Goal: Register for event/course

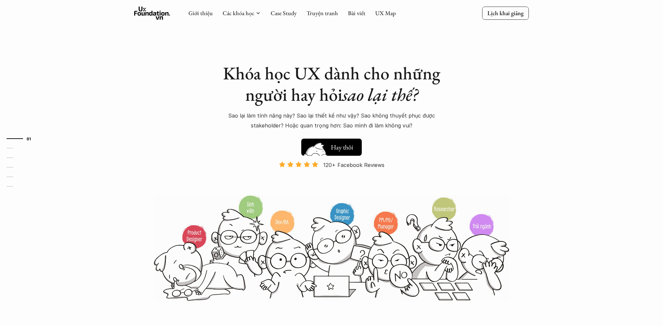
click at [335, 153] on h5 "Xem thử" at bounding box center [343, 148] width 24 height 9
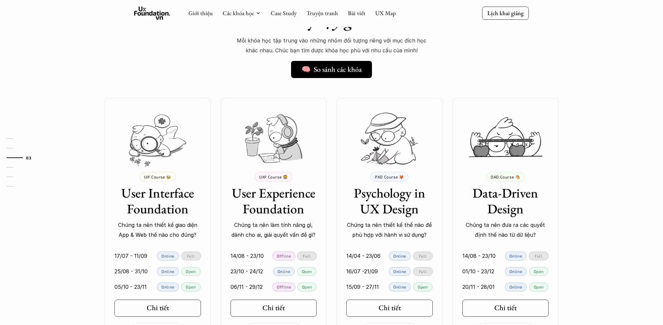
scroll to position [514, 0]
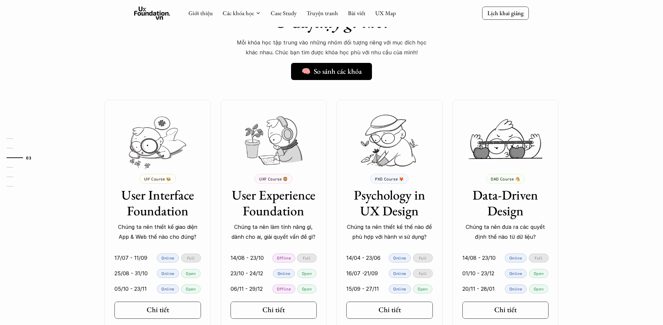
click at [215, 254] on div "💰 8,000,000 VND UIF Course 🐝 User Interface Foundation Chúng ta nên thiết kế gi…" at bounding box center [331, 216] width 473 height 233
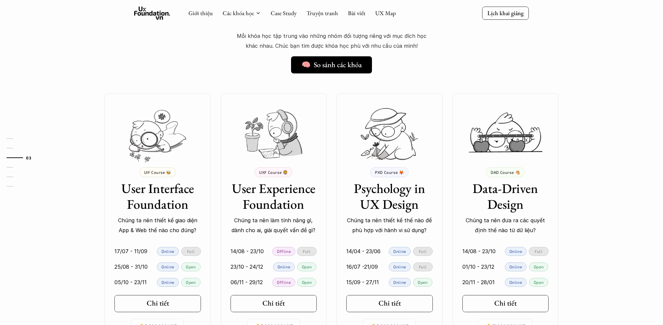
scroll to position [520, 0]
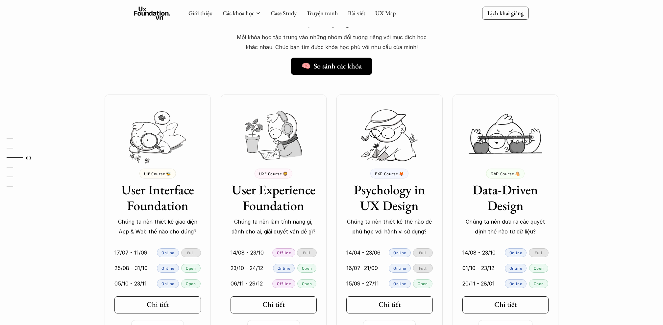
click at [287, 251] on p "Offline" at bounding box center [284, 252] width 14 height 5
click at [282, 253] on p "Offline" at bounding box center [284, 252] width 14 height 5
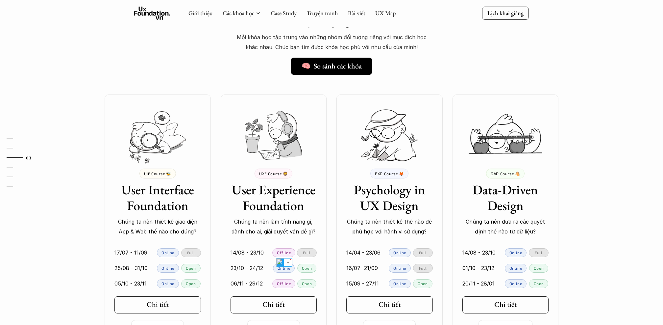
click at [282, 253] on p "Offline" at bounding box center [284, 252] width 14 height 5
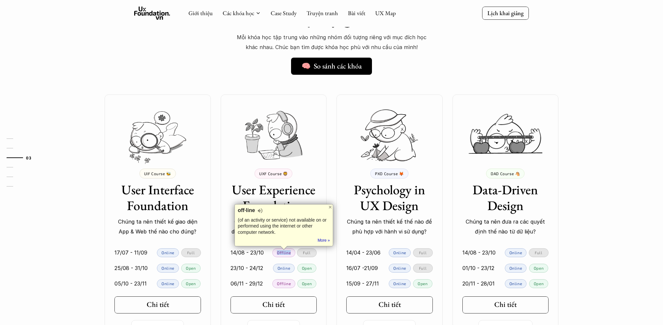
click at [282, 253] on p "Offline" at bounding box center [284, 252] width 14 height 5
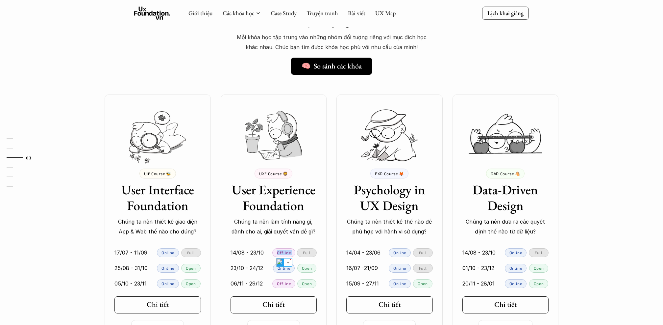
click at [282, 253] on p "Offline" at bounding box center [284, 252] width 14 height 5
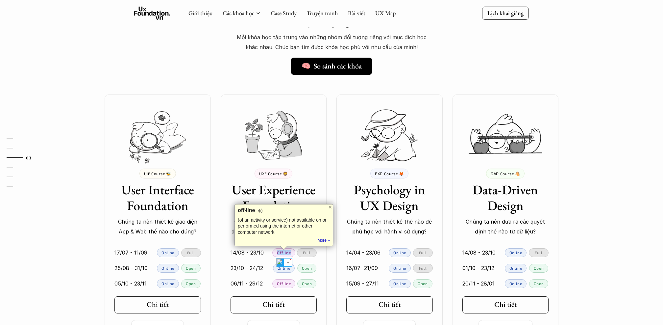
click at [282, 253] on p "Offline" at bounding box center [284, 252] width 14 height 5
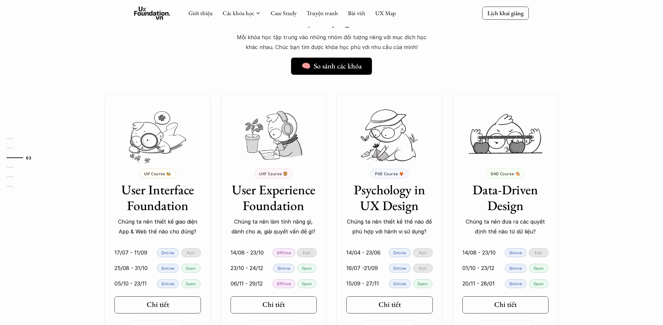
click at [282, 253] on p "Offline" at bounding box center [284, 252] width 14 height 5
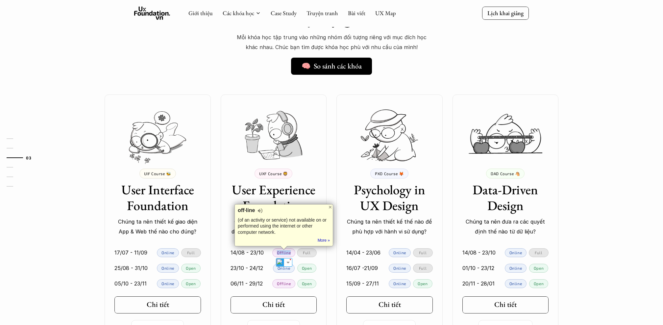
click at [275, 183] on h3 "User Experience Foundation" at bounding box center [273, 198] width 86 height 32
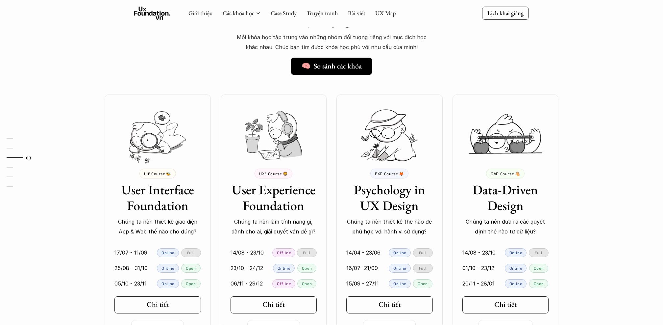
click at [269, 171] on p "UXF Course 🦁" at bounding box center [273, 173] width 29 height 5
click at [282, 216] on p "Chúng ta nên làm tính năng gì, dành cho ai, giải quyết vấn đề gì?" at bounding box center [273, 226] width 86 height 20
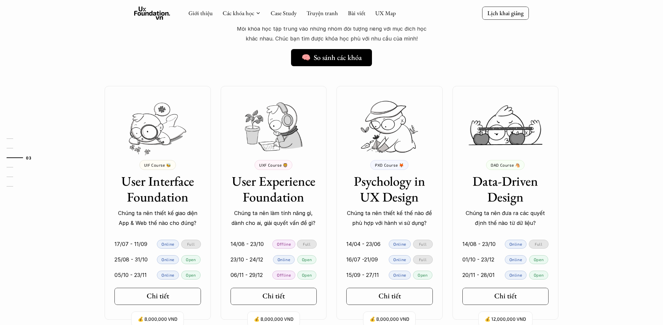
scroll to position [523, 0]
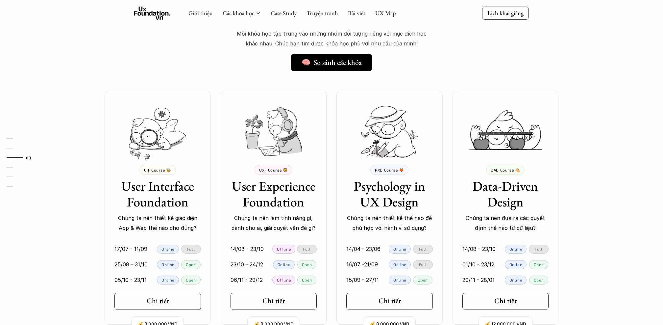
click at [329, 201] on div "💰 8,000,000 VND UIF Course 🐝 User Interface Foundation Chúng ta nên thiết kế gi…" at bounding box center [331, 207] width 473 height 233
click at [330, 201] on div "💰 8,000,000 VND UIF Course 🐝 User Interface Foundation Chúng ta nên thiết kế gi…" at bounding box center [331, 207] width 473 height 233
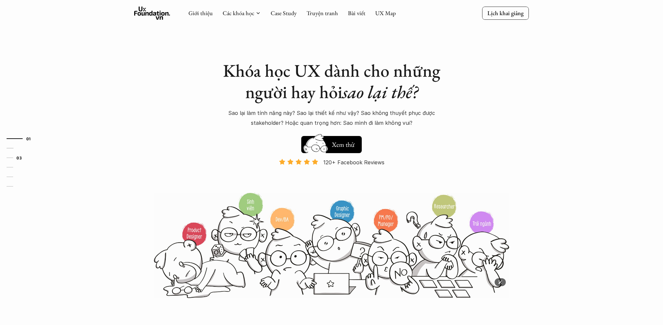
scroll to position [0, 0]
